Goal: Task Accomplishment & Management: Use online tool/utility

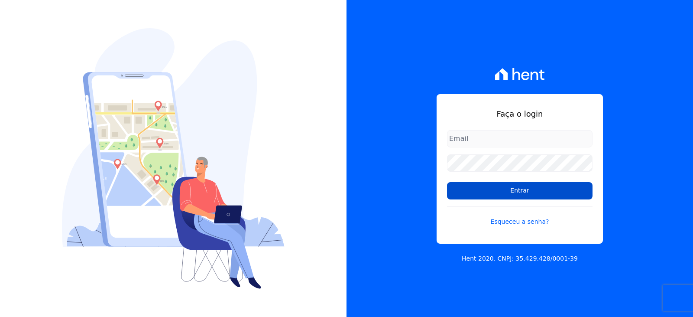
type input "[EMAIL_ADDRESS][DOMAIN_NAME]"
click at [528, 190] on input "Entrar" at bounding box center [520, 190] width 146 height 17
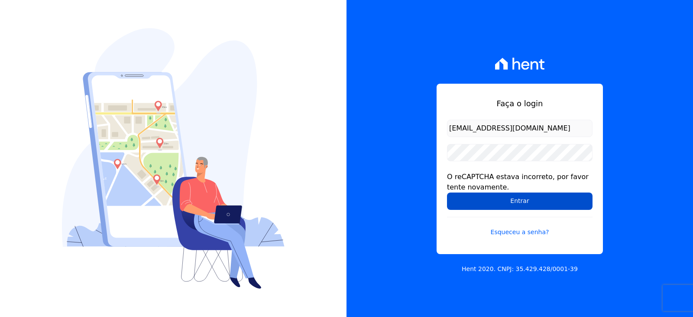
click at [477, 202] on input "Entrar" at bounding box center [520, 200] width 146 height 17
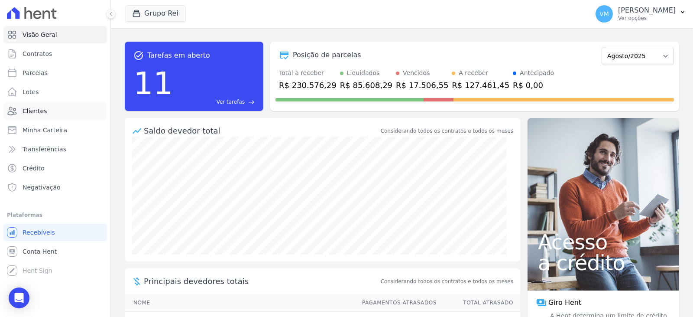
click at [37, 115] on link "Clientes" at bounding box center [55, 110] width 104 height 17
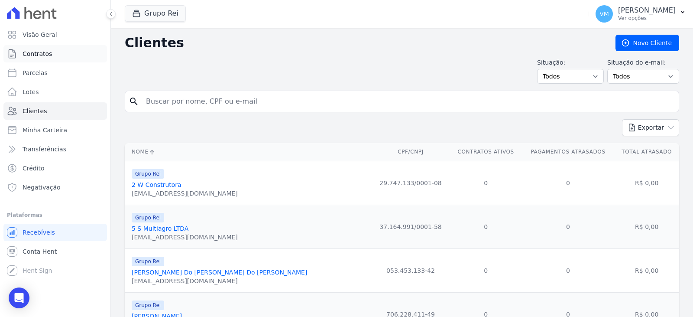
click at [46, 52] on span "Contratos" at bounding box center [37, 53] width 29 height 9
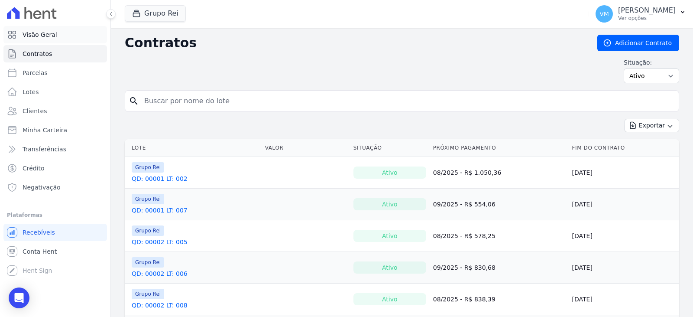
click at [45, 36] on span "Visão Geral" at bounding box center [40, 34] width 35 height 9
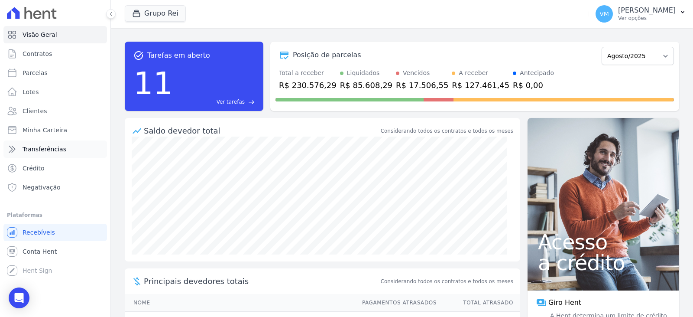
click at [46, 155] on link "Transferências" at bounding box center [55, 148] width 104 height 17
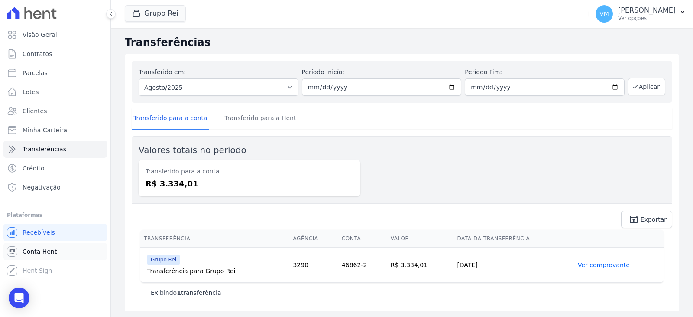
click at [44, 249] on span "Conta Hent" at bounding box center [40, 251] width 34 height 9
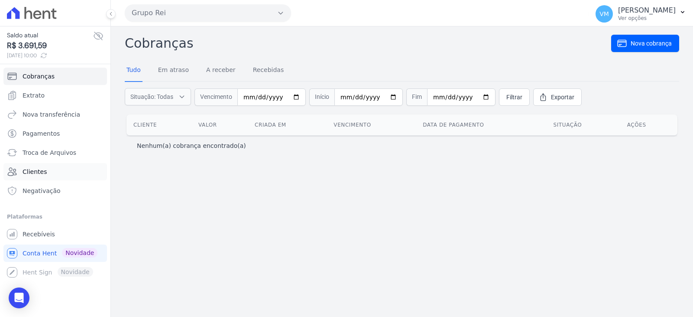
click at [52, 172] on link "Clientes" at bounding box center [55, 171] width 104 height 17
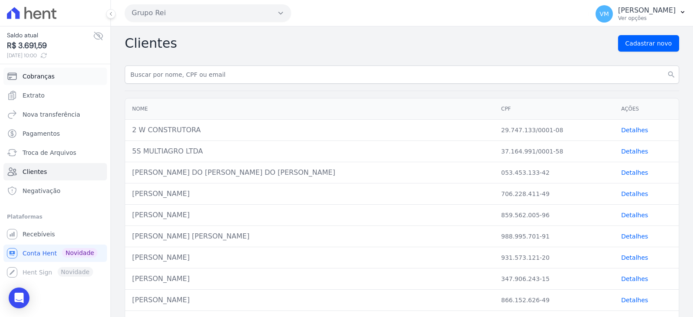
click at [43, 78] on span "Cobranças" at bounding box center [39, 76] width 32 height 9
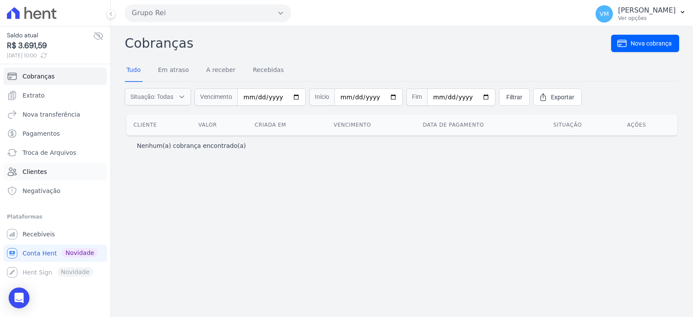
click at [43, 168] on span "Clientes" at bounding box center [35, 171] width 24 height 9
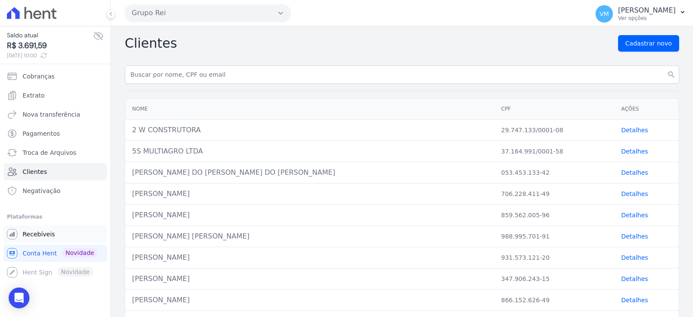
click at [32, 232] on span "Recebíveis" at bounding box center [39, 234] width 32 height 9
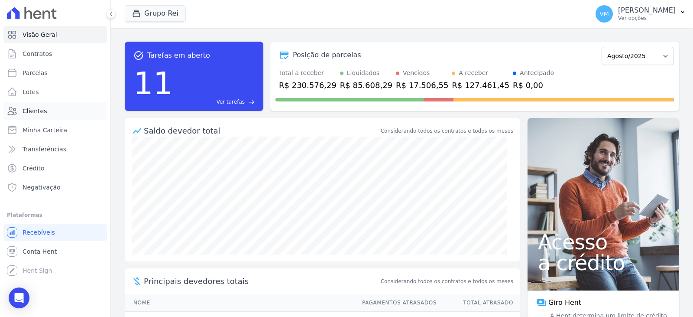
click at [46, 113] on link "Clientes" at bounding box center [55, 110] width 104 height 17
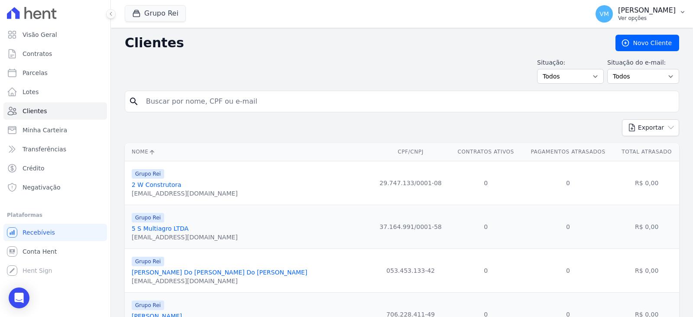
click at [655, 10] on p "Vyviane Martins" at bounding box center [647, 10] width 58 height 9
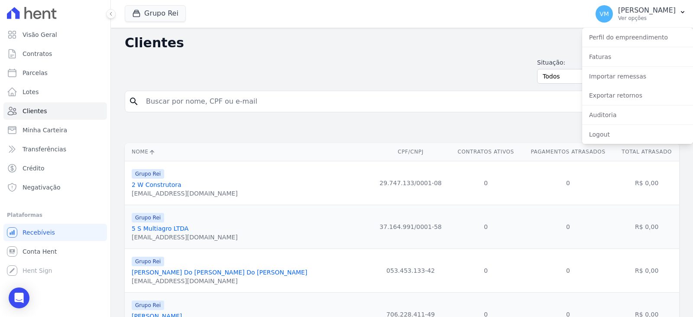
click at [322, 105] on input "search" at bounding box center [408, 101] width 534 height 17
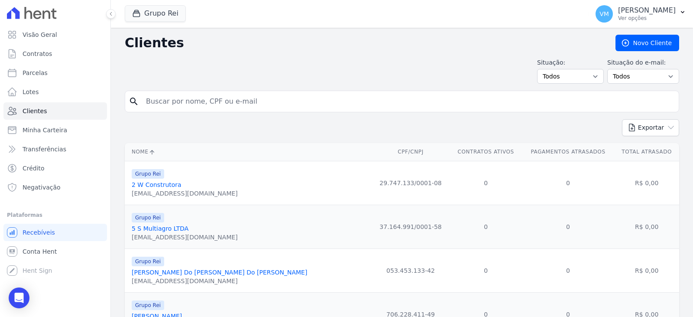
click at [203, 97] on input "search" at bounding box center [408, 101] width 534 height 17
paste input "11733828443"
type input "11733828443"
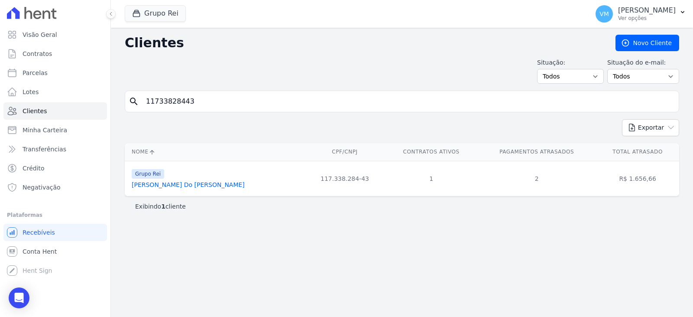
click at [176, 184] on link "Islane Marques Do Nascimento" at bounding box center [188, 184] width 113 height 7
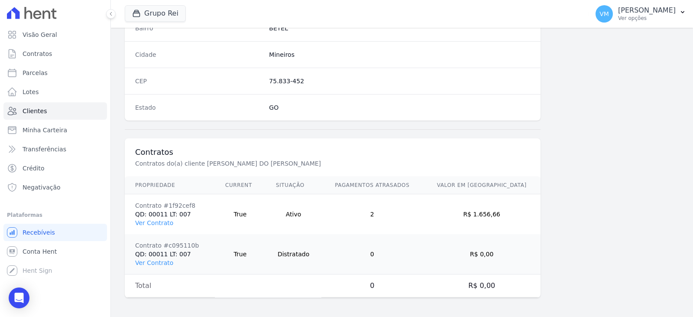
scroll to position [534, 0]
click at [166, 222] on link "Ver Contrato" at bounding box center [154, 220] width 38 height 7
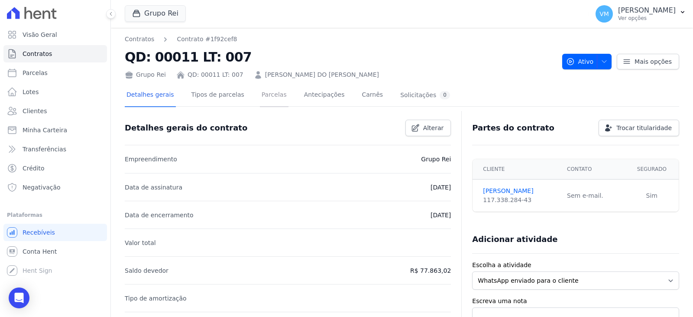
click at [265, 91] on link "Parcelas" at bounding box center [274, 95] width 29 height 23
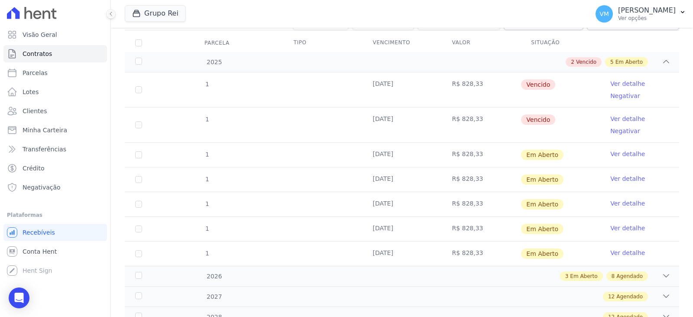
scroll to position [87, 0]
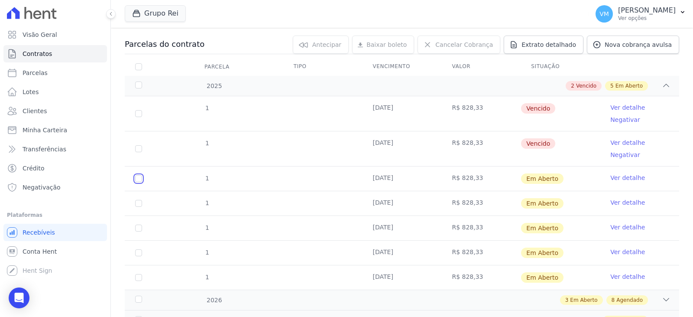
drag, startPoint x: 137, startPoint y: 178, endPoint x: 137, endPoint y: 186, distance: 7.4
click at [137, 179] on input "checkbox" at bounding box center [138, 178] width 7 height 7
checkbox input "true"
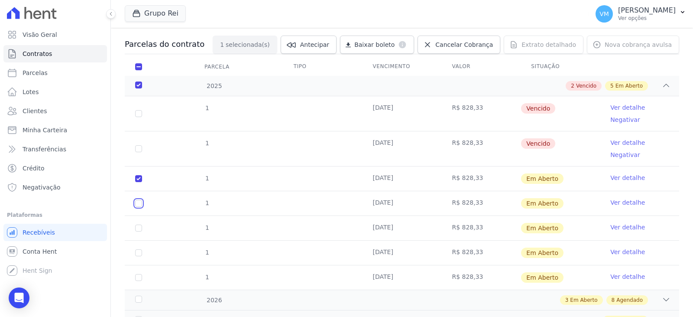
click at [139, 182] on input "checkbox" at bounding box center [138, 178] width 7 height 7
checkbox input "true"
click at [139, 182] on input "checkbox" at bounding box center [138, 178] width 7 height 7
checkbox input "true"
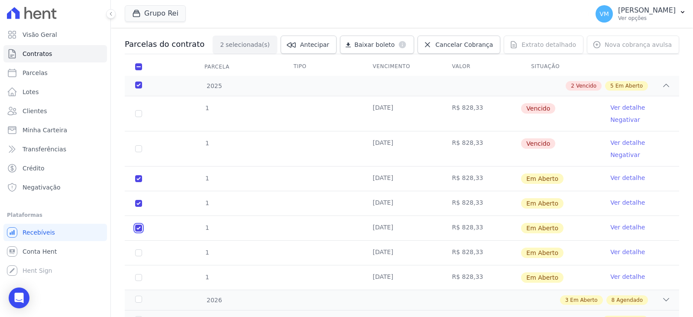
checkbox input "true"
click at [140, 256] on td "1" at bounding box center [139, 252] width 28 height 24
click at [140, 182] on input "checkbox" at bounding box center [138, 178] width 7 height 7
checkbox input "true"
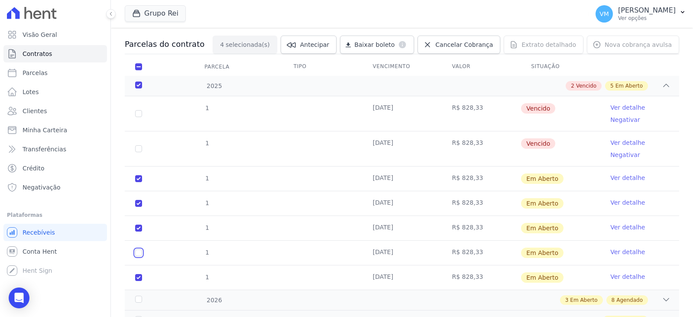
click at [139, 182] on input "checkbox" at bounding box center [138, 178] width 7 height 7
checkbox input "true"
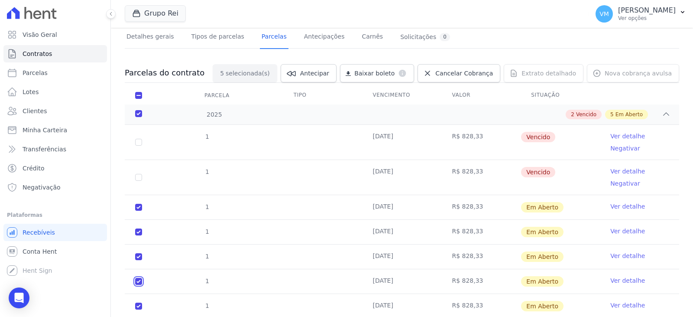
scroll to position [0, 0]
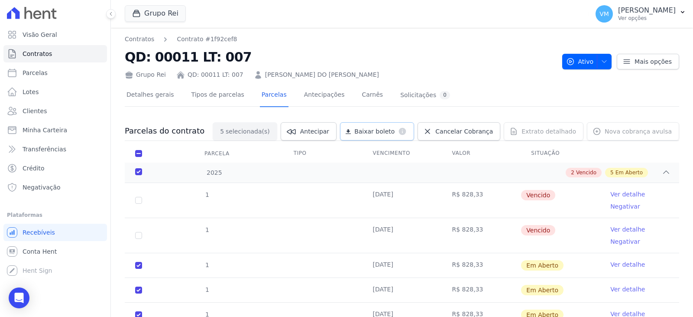
click at [382, 133] on span "Baixar boleto" at bounding box center [374, 131] width 40 height 9
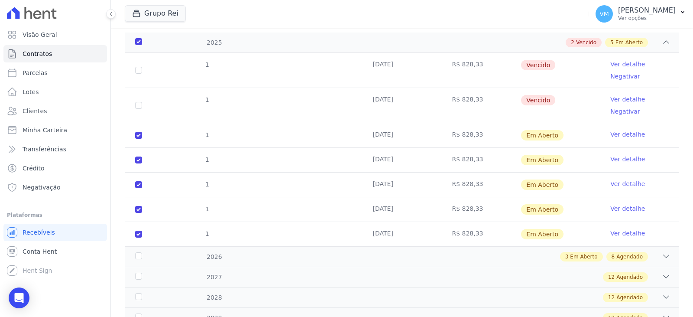
scroll to position [43, 0]
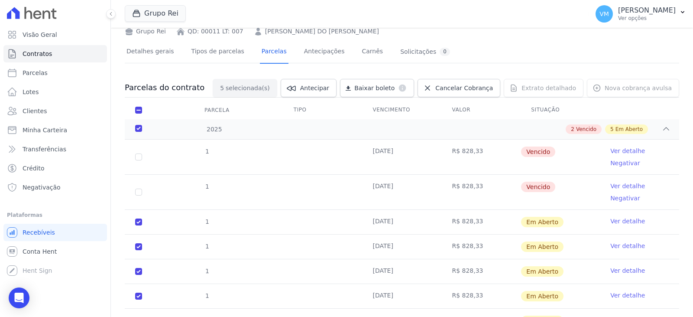
click at [483, 55] on div "Detalhes gerais Tipos de parcelas Parcelas Antecipações Carnês Solicitações 0" at bounding box center [402, 52] width 554 height 22
click at [467, 85] on span "Cancelar Cobrança" at bounding box center [464, 88] width 58 height 9
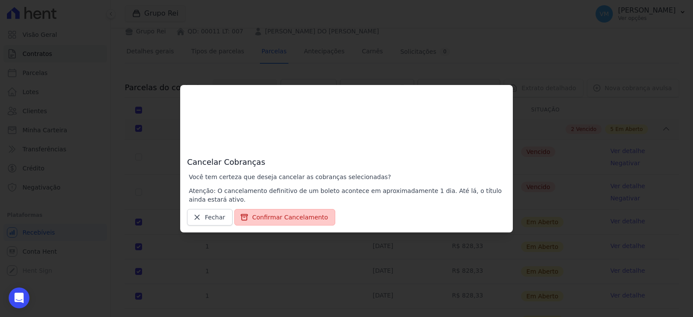
drag, startPoint x: 291, startPoint y: 216, endPoint x: 299, endPoint y: 212, distance: 9.7
click at [291, 216] on button "Confirmar Cancelamento" at bounding box center [284, 217] width 101 height 16
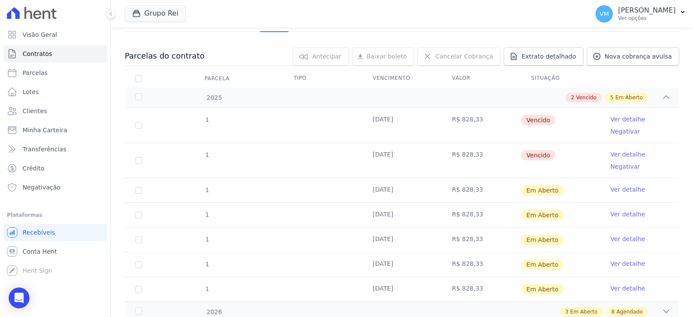
scroll to position [75, 0]
click at [136, 191] on input "checkbox" at bounding box center [138, 190] width 7 height 7
checkbox input "true"
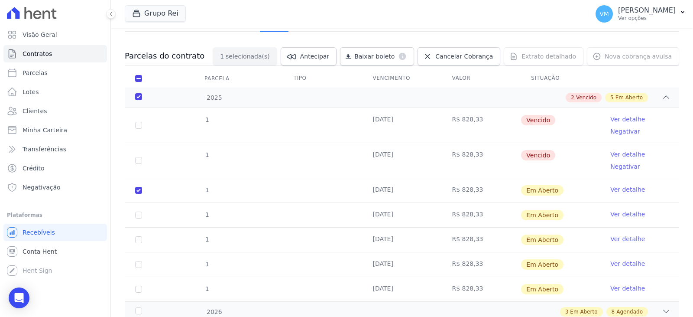
click at [134, 213] on td "1" at bounding box center [139, 215] width 28 height 24
click at [136, 194] on input "checkbox" at bounding box center [138, 190] width 7 height 7
checkbox input "true"
click at [138, 194] on input "checkbox" at bounding box center [138, 190] width 7 height 7
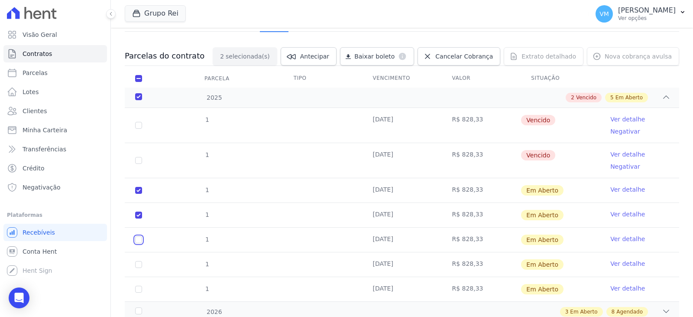
checkbox input "true"
click at [140, 194] on input "checkbox" at bounding box center [138, 190] width 7 height 7
checkbox input "true"
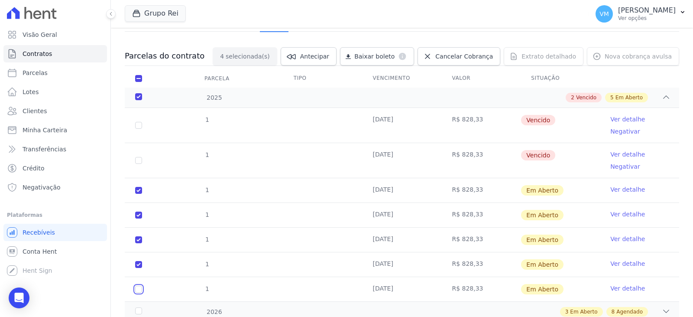
click at [137, 194] on input "checkbox" at bounding box center [138, 190] width 7 height 7
checkbox input "true"
click at [482, 58] on span "Cancelar Cobrança" at bounding box center [464, 56] width 58 height 9
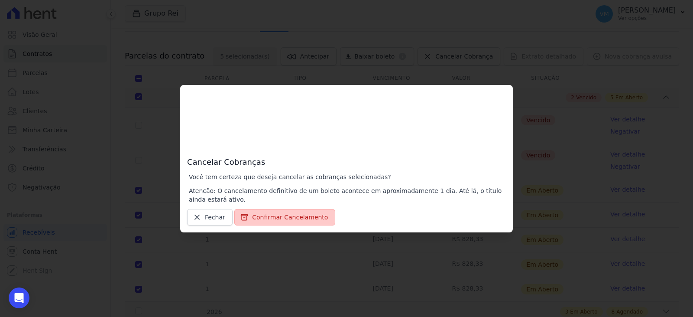
click at [286, 211] on button "Confirmar Cancelamento" at bounding box center [284, 217] width 101 height 16
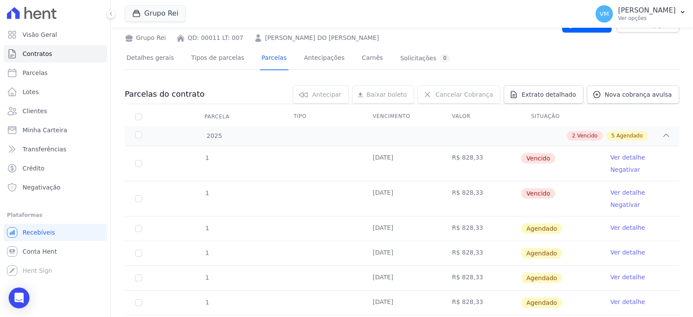
scroll to position [0, 0]
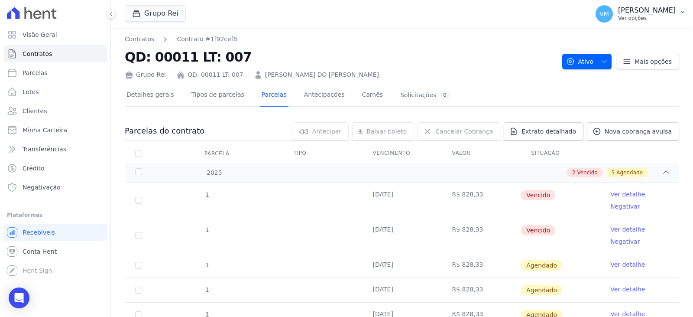
click at [641, 13] on p "Vyviane Martins" at bounding box center [647, 10] width 58 height 9
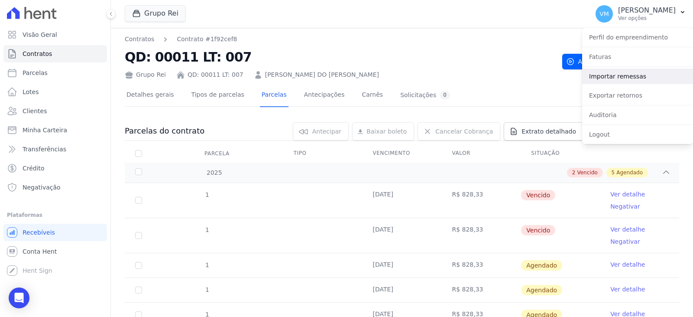
click at [615, 77] on link "Importar remessas" at bounding box center [637, 76] width 111 height 16
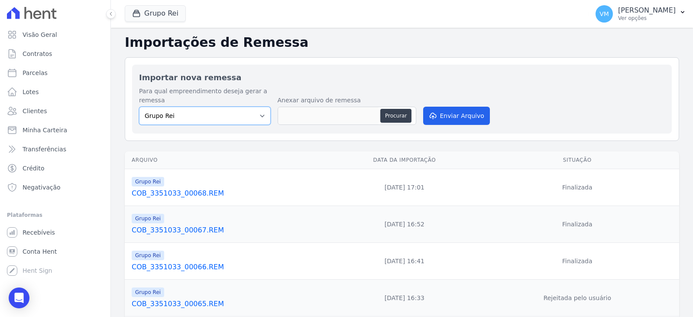
click at [219, 118] on select "Grupo Rei" at bounding box center [205, 116] width 132 height 18
click at [216, 118] on select "Grupo Rei" at bounding box center [205, 116] width 132 height 18
click at [401, 112] on button "Procurar" at bounding box center [395, 116] width 31 height 14
type input "COB_422_&CONVENIO_1308&DHGERAAAA_123.REM"
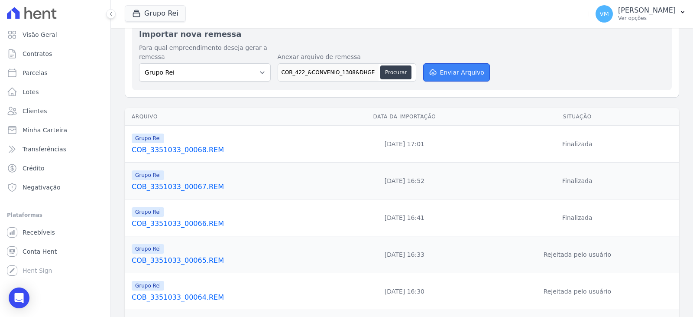
click at [444, 77] on button "Enviar Arquivo" at bounding box center [456, 72] width 67 height 18
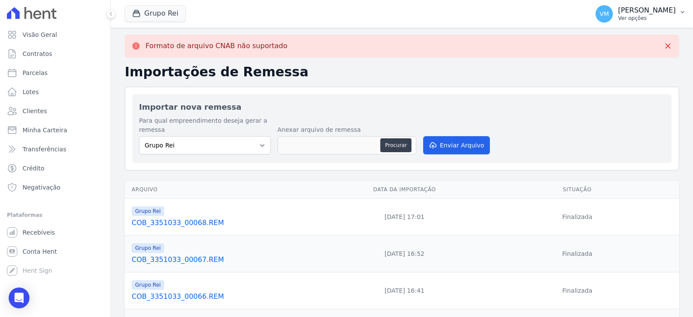
click at [644, 17] on p "Ver opções" at bounding box center [647, 18] width 58 height 7
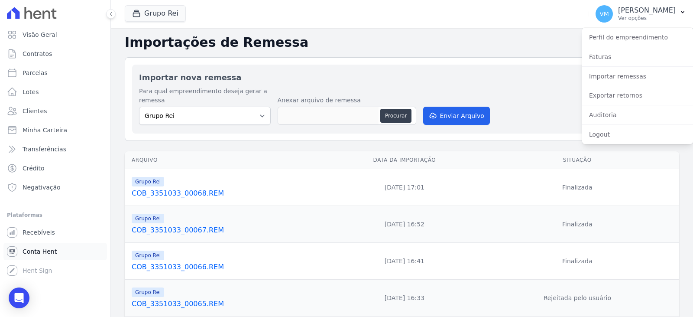
click at [30, 248] on span "Conta Hent" at bounding box center [40, 251] width 34 height 9
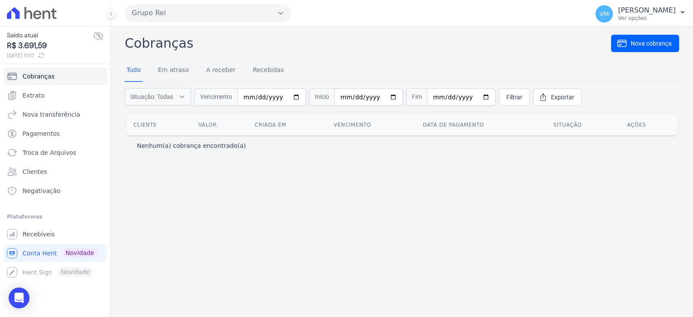
click at [97, 37] on icon at bounding box center [98, 36] width 10 height 10
click at [97, 37] on icon at bounding box center [98, 36] width 3 height 3
click at [36, 233] on span "Recebíveis" at bounding box center [39, 234] width 32 height 9
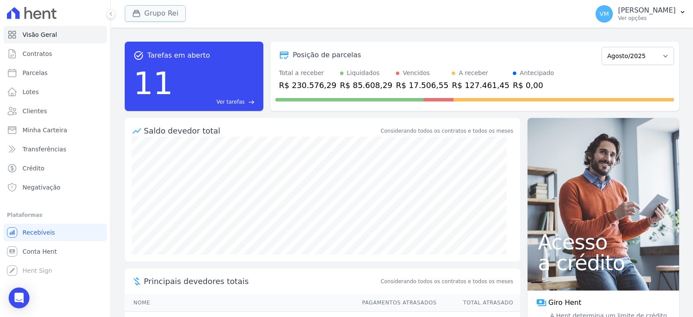
click at [149, 16] on button "Grupo Rei" at bounding box center [155, 13] width 61 height 16
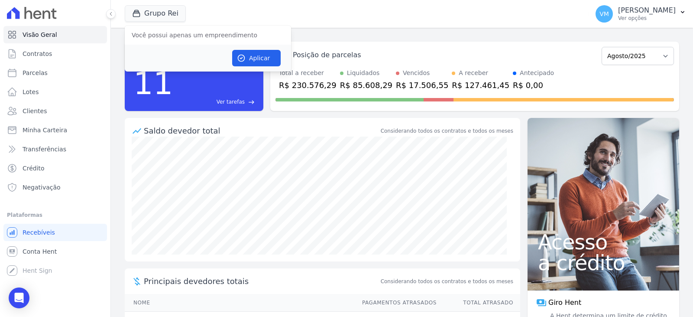
click at [243, 8] on div "Grupo Rei Você possui apenas um empreendimento Aplicar" at bounding box center [355, 14] width 460 height 29
click at [642, 12] on p "Vyviane Martins" at bounding box center [647, 10] width 58 height 9
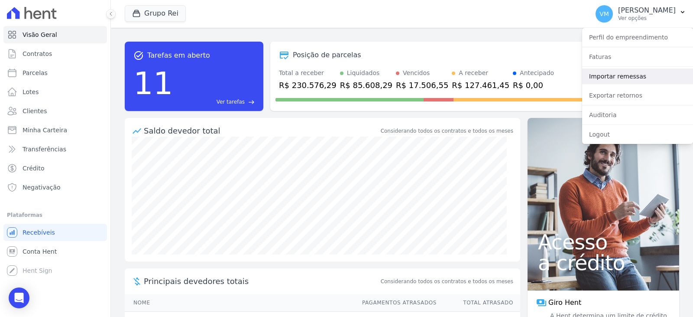
click at [616, 74] on link "Importar remessas" at bounding box center [637, 76] width 111 height 16
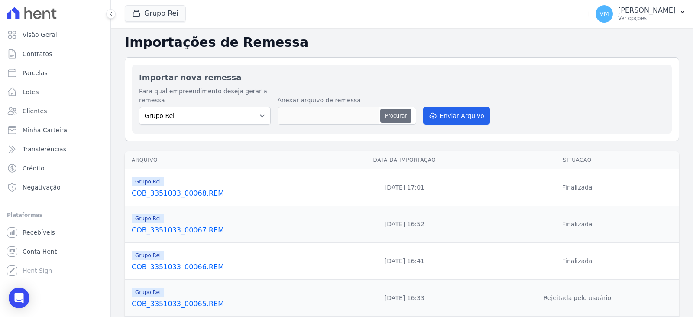
click at [402, 115] on button "Procurar" at bounding box center [395, 116] width 31 height 14
click at [649, 12] on p "Vyviane Martins" at bounding box center [647, 10] width 58 height 9
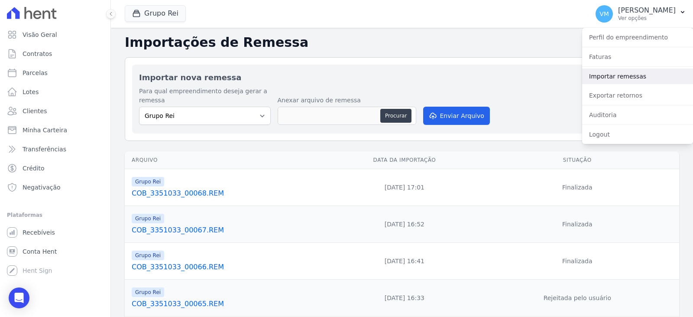
click at [609, 78] on link "Importar remessas" at bounding box center [637, 76] width 111 height 16
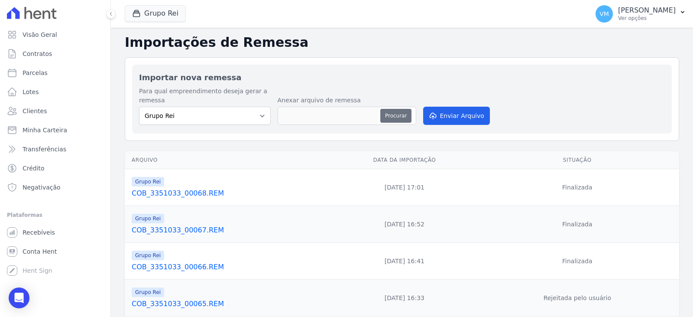
click at [395, 115] on button "Procurar" at bounding box center [395, 116] width 31 height 14
type input "COB_3351033_00069.REM"
click at [463, 113] on button "Enviar Arquivo" at bounding box center [456, 116] width 67 height 18
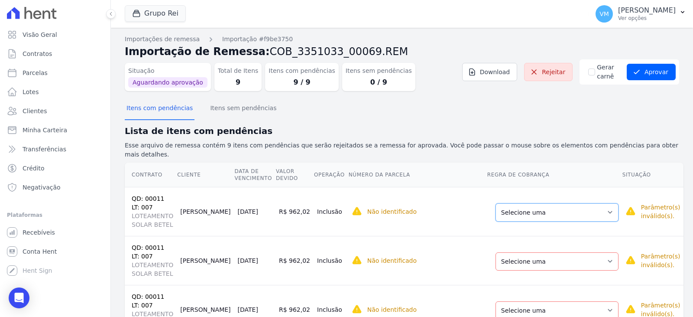
click at [541, 203] on select "Selecione uma Nova Parcela Avulsa Parcela Avulsa Existente Parcela Normal (94 X…" at bounding box center [556, 212] width 123 height 18
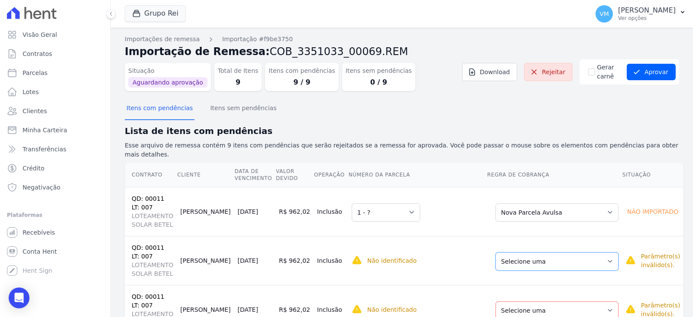
click at [536, 252] on select "Selecione uma Nova Parcela Avulsa Parcela Avulsa Existente Parcela Normal (94 X…" at bounding box center [556, 261] width 123 height 18
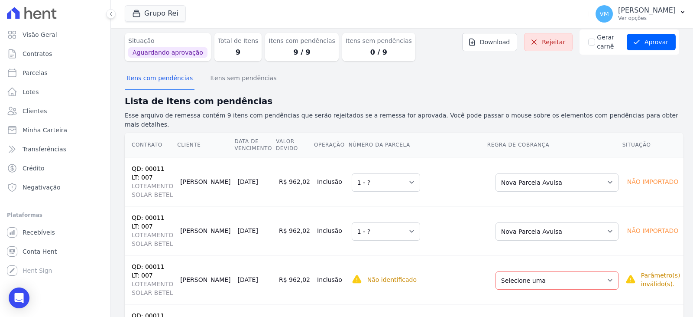
scroll to position [43, 0]
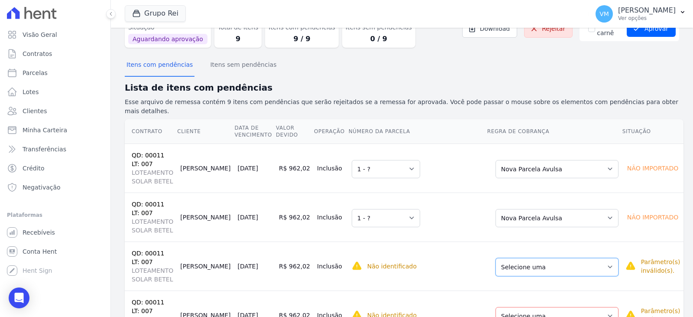
click at [541, 258] on select "Selecione uma Nova Parcela Avulsa Parcela Avulsa Existente Parcela Normal (94 X…" at bounding box center [556, 267] width 123 height 18
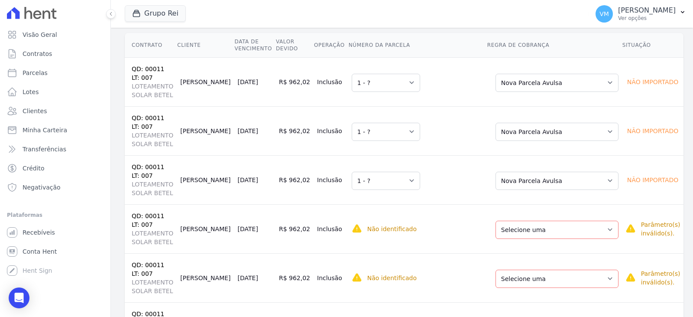
scroll to position [130, 0]
drag, startPoint x: 544, startPoint y: 191, endPoint x: 541, endPoint y: 195, distance: 5.1
click at [544, 220] on select "Selecione uma Nova Parcela Avulsa Parcela Avulsa Existente Parcela Normal (94 X…" at bounding box center [556, 229] width 123 height 18
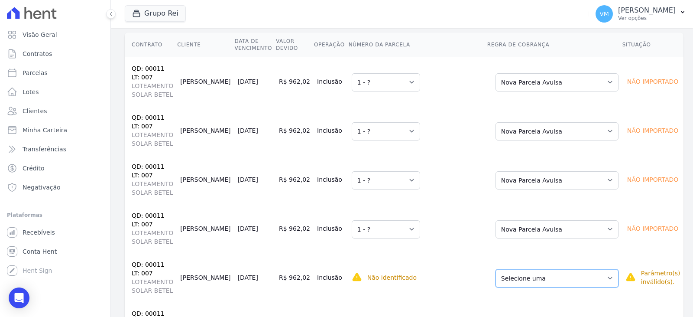
click at [540, 269] on select "Selecione uma Nova Parcela Avulsa Parcela Avulsa Existente Parcela Normal (94 X…" at bounding box center [556, 278] width 123 height 18
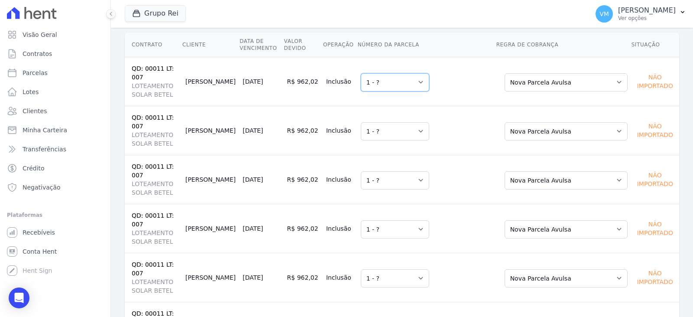
click at [373, 73] on select "Selecione uma 1 - ?" at bounding box center [395, 82] width 68 height 18
click at [375, 122] on select "Selecione uma 1 - ?" at bounding box center [395, 131] width 68 height 18
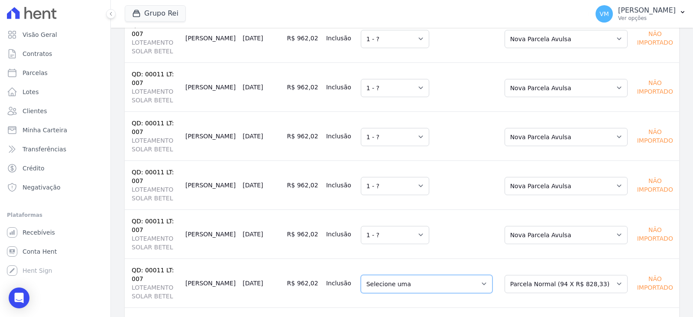
click at [397, 275] on select "Selecione uma 4 - 28/05/2026 - R$ 828,33 - Agendado 5 - 28/06/2026 - R$ 828,33 …" at bounding box center [427, 284] width 132 height 18
click at [258, 258] on td "30/01/2026" at bounding box center [261, 282] width 44 height 49
click at [553, 275] on select "Selecione uma Nova Parcela Avulsa Parcela Avulsa Existente Parcela Normal (94 X…" at bounding box center [566, 284] width 123 height 18
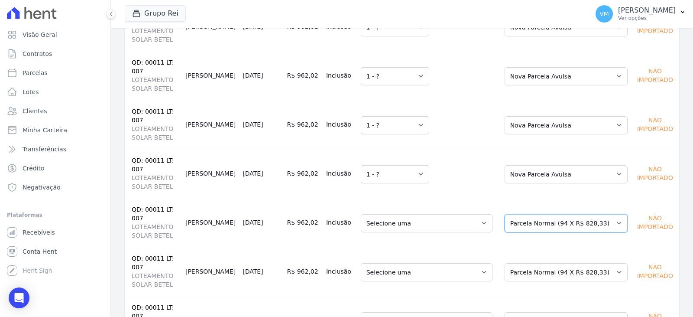
scroll to position [245, 0]
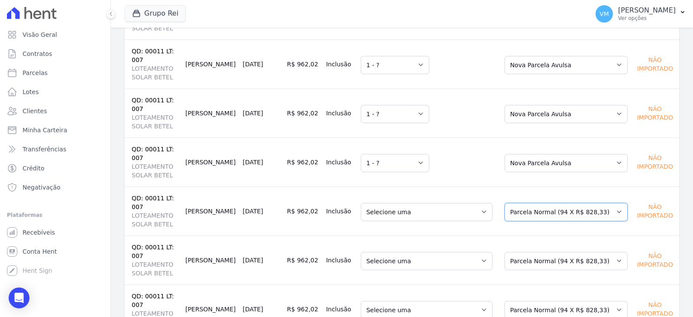
click at [550, 203] on select "Selecione uma Nova Parcela Avulsa Parcela Avulsa Existente Parcela Normal (94 X…" at bounding box center [566, 212] width 123 height 18
click at [548, 252] on select "Selecione uma Nova Parcela Avulsa Parcela Avulsa Existente Parcela Normal (94 X…" at bounding box center [566, 261] width 123 height 18
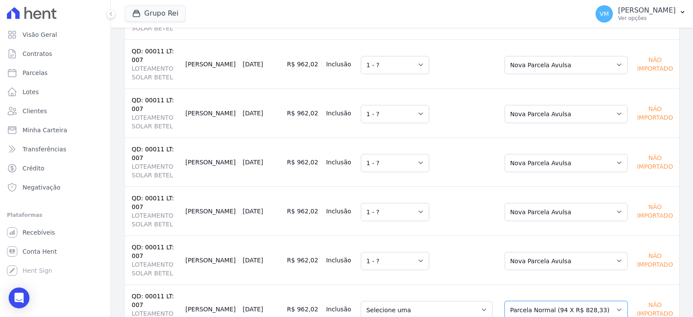
click at [547, 301] on select "Selecione uma Nova Parcela Avulsa Parcela Avulsa Existente Parcela Normal (94 X…" at bounding box center [566, 310] width 123 height 18
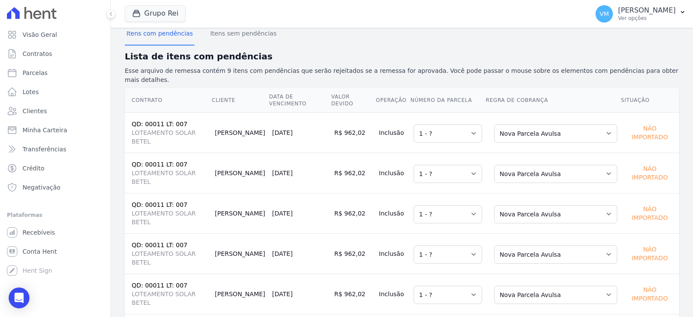
scroll to position [0, 0]
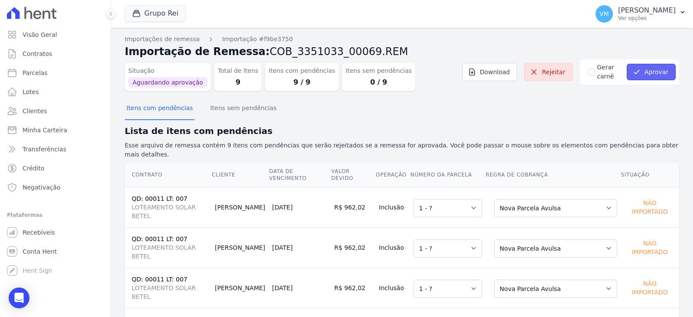
click at [652, 71] on button "Aprovar" at bounding box center [651, 72] width 49 height 16
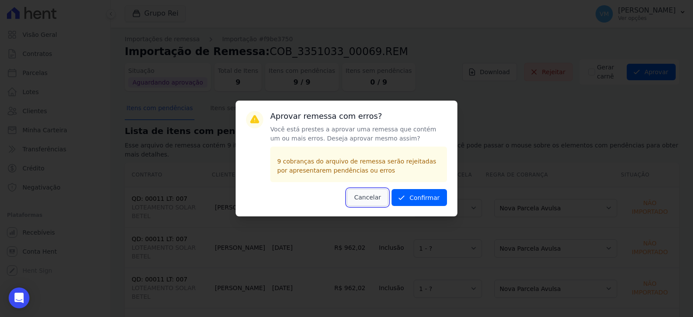
click at [372, 197] on button "Cancelar" at bounding box center [368, 197] width 42 height 17
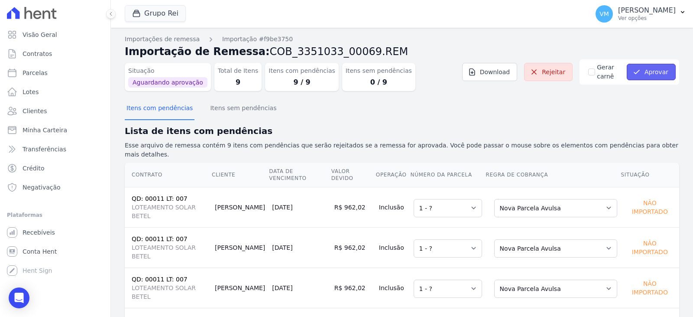
click at [651, 71] on button "Aprovar" at bounding box center [651, 72] width 49 height 16
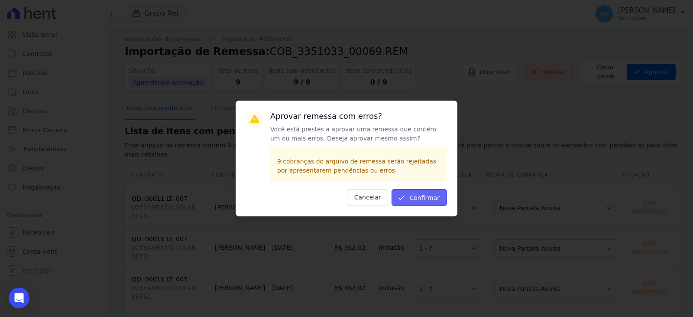
click at [434, 197] on button "Confirmar" at bounding box center [419, 197] width 55 height 17
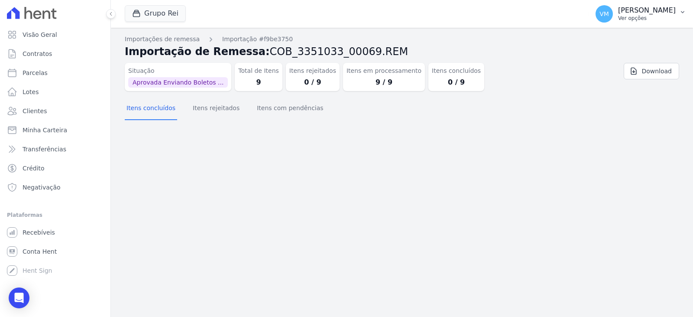
click at [641, 6] on p "Vyviane Martins" at bounding box center [647, 10] width 58 height 9
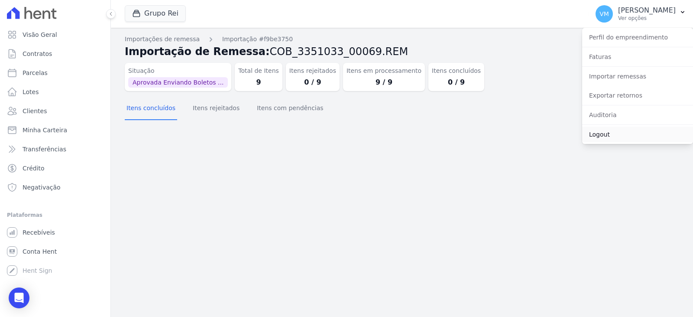
click at [606, 132] on link "Logout" at bounding box center [637, 134] width 111 height 16
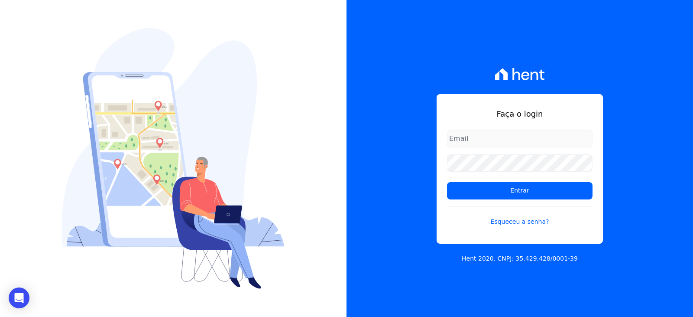
type input "[EMAIL_ADDRESS][DOMAIN_NAME]"
